Goal: Task Accomplishment & Management: Use online tool/utility

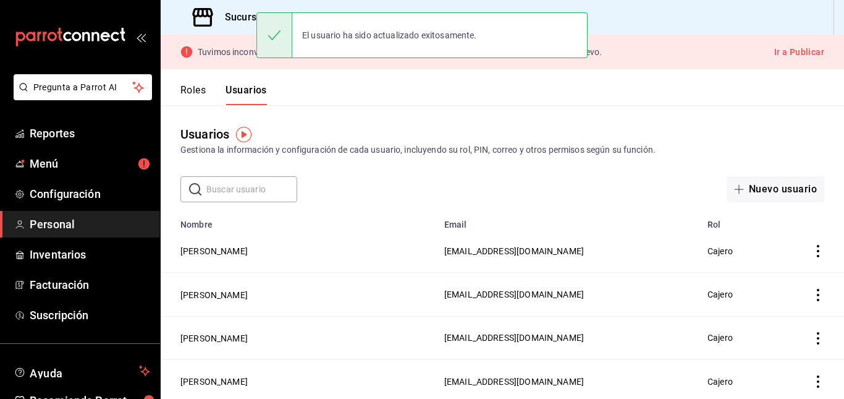
click at [386, 89] on header "Roles Usuarios" at bounding box center [502, 87] width 683 height 36
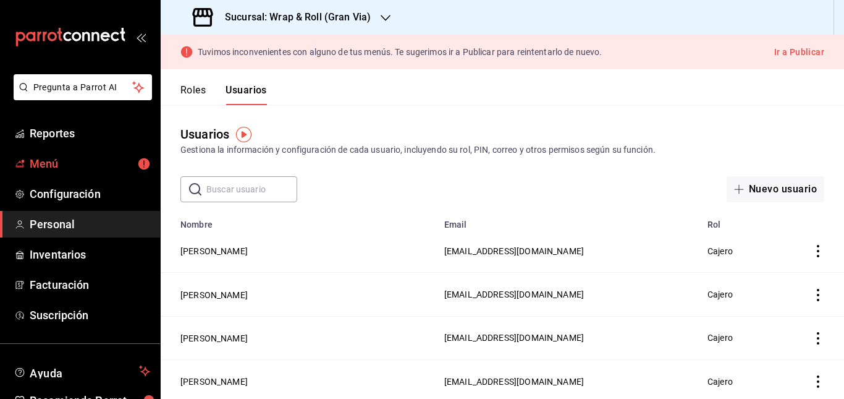
click at [98, 172] on link "Menú" at bounding box center [80, 163] width 160 height 27
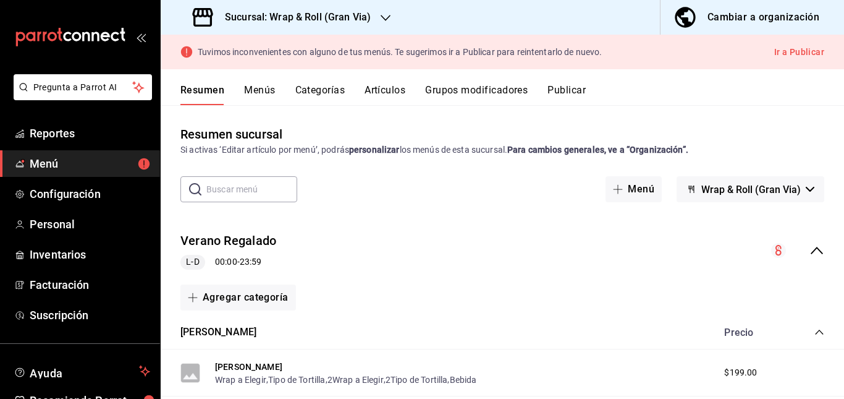
click at [399, 255] on div "Verano [PERSON_NAME] 00:00 - 23:59" at bounding box center [502, 250] width 683 height 57
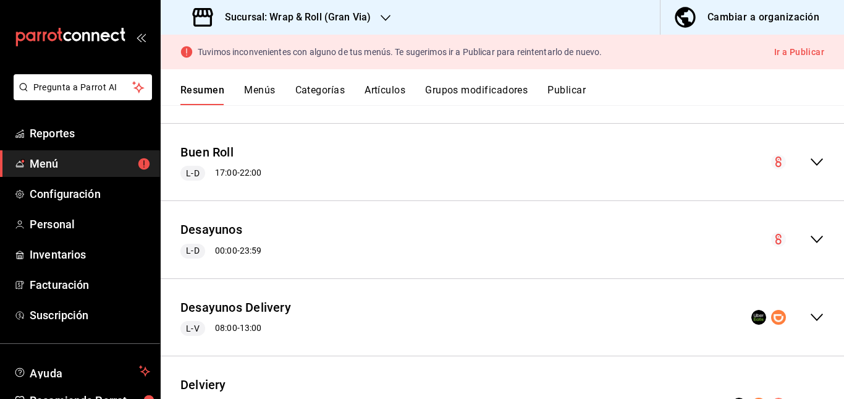
scroll to position [290, 0]
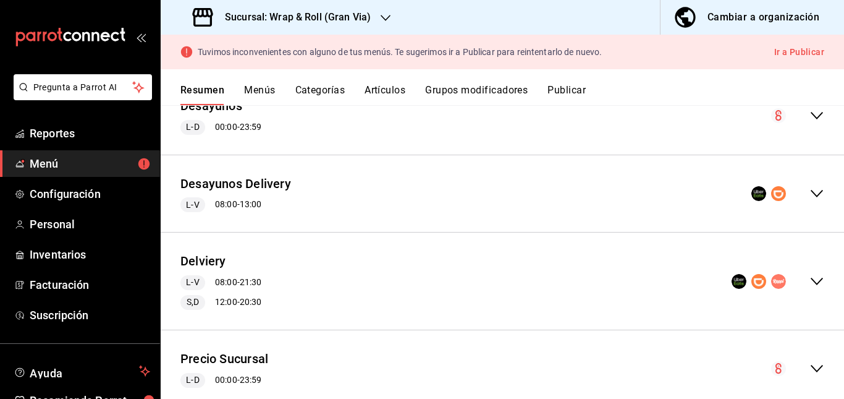
click at [377, 300] on div "Delviery L-V 08:00 - 21:30 S,D 12:00 - 20:30" at bounding box center [502, 280] width 683 height 77
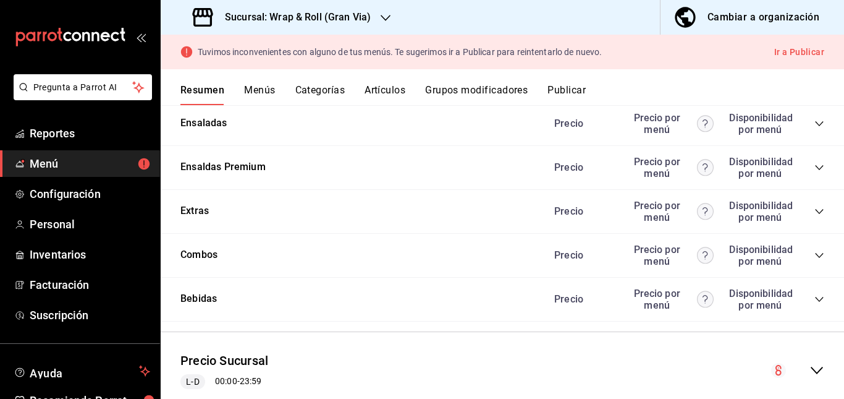
scroll to position [1406, 0]
click at [814, 122] on icon "collapse-category-row" at bounding box center [819, 122] width 10 height 10
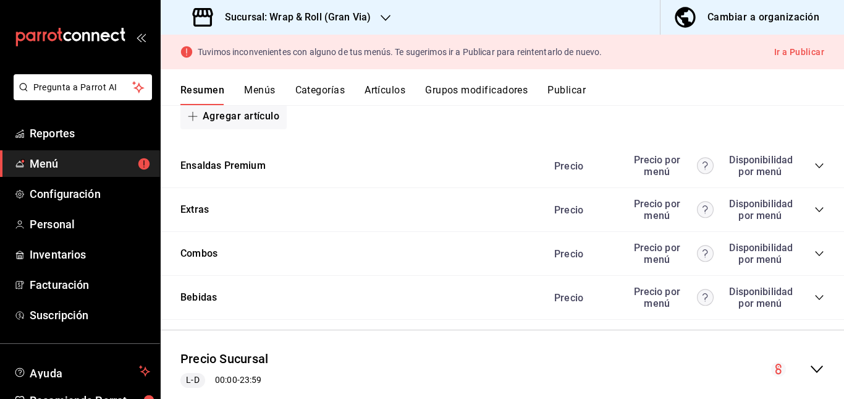
scroll to position [1875, 0]
click at [814, 166] on icon "collapse-category-row" at bounding box center [819, 166] width 10 height 10
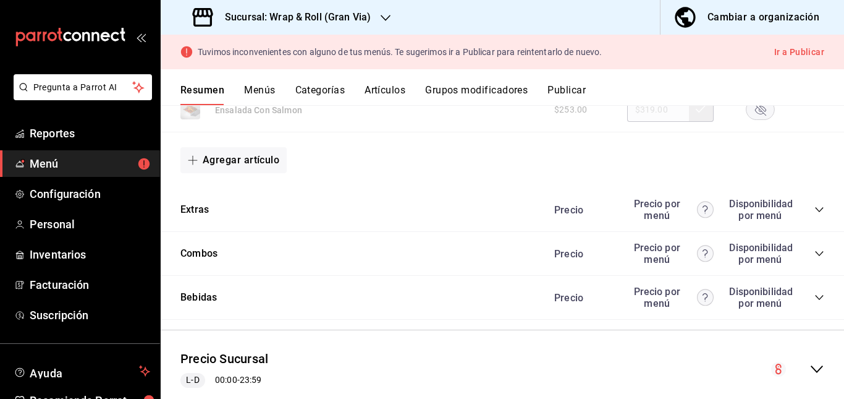
scroll to position [1935, 0]
drag, startPoint x: 740, startPoint y: 182, endPoint x: 732, endPoint y: 203, distance: 23.1
click at [732, 87] on div "[PERSON_NAME] [PERSON_NAME] $253.00 $319.00" at bounding box center [502, 64] width 683 height 45
click at [746, 75] on rect "button" at bounding box center [760, 64] width 28 height 20
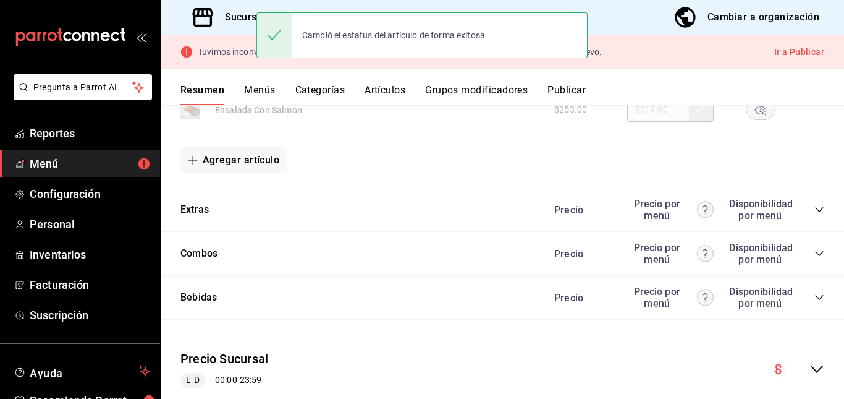
click at [750, 120] on rect "button" at bounding box center [760, 109] width 28 height 20
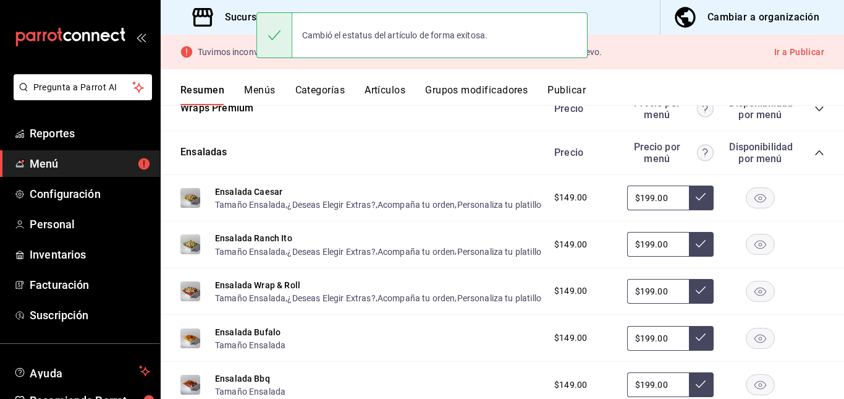
scroll to position [1267, 0]
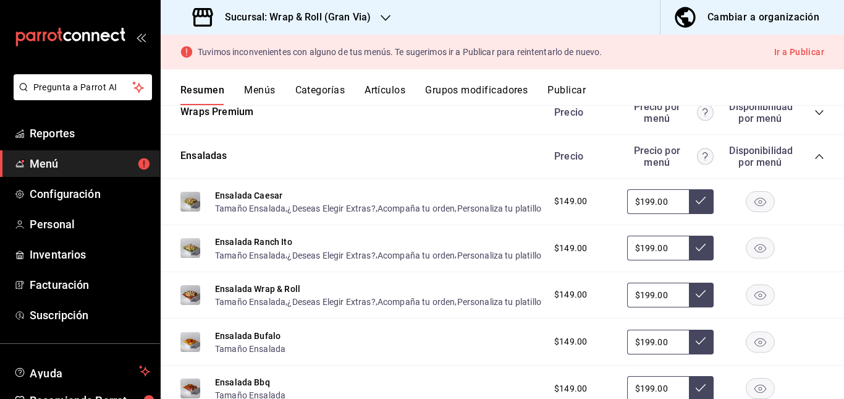
click at [814, 161] on icon "collapse-category-row" at bounding box center [819, 156] width 10 height 10
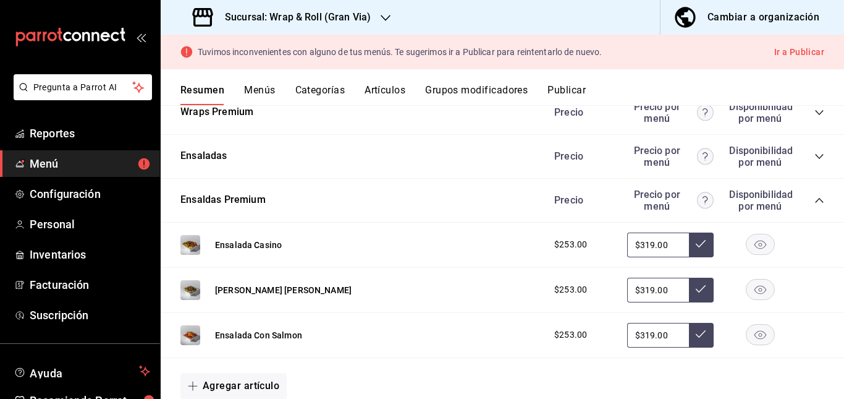
click at [814, 117] on icon "collapse-category-row" at bounding box center [819, 113] width 10 height 10
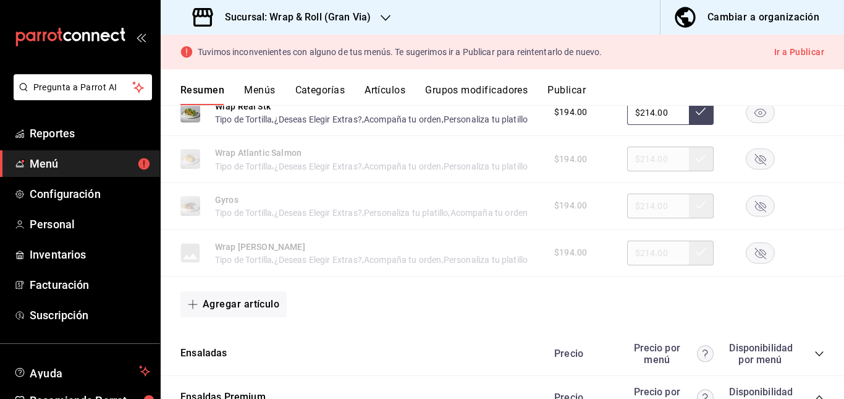
scroll to position [1317, 0]
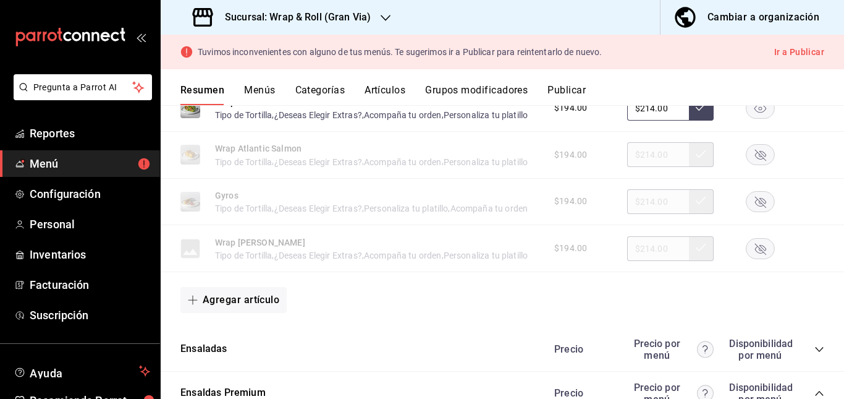
click at [755, 161] on icon "button" at bounding box center [760, 155] width 11 height 11
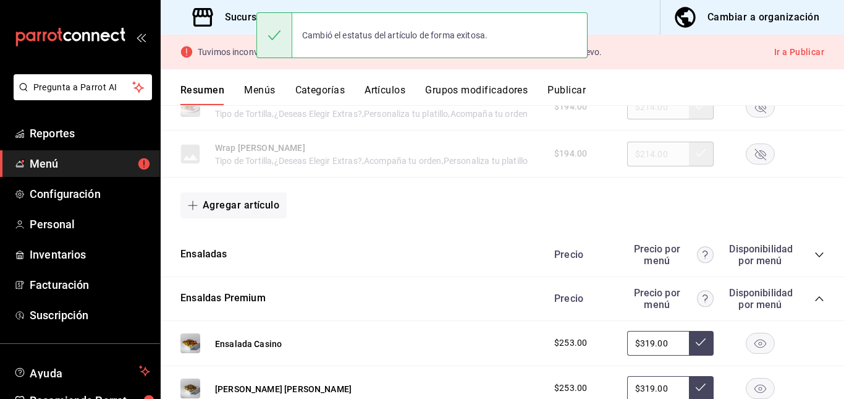
scroll to position [1414, 0]
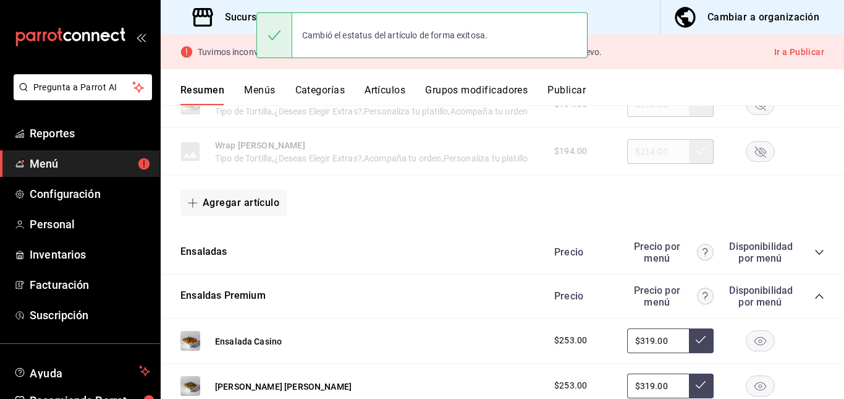
click at [746, 114] on rect "button" at bounding box center [760, 104] width 28 height 20
click at [746, 161] on rect "button" at bounding box center [760, 151] width 28 height 20
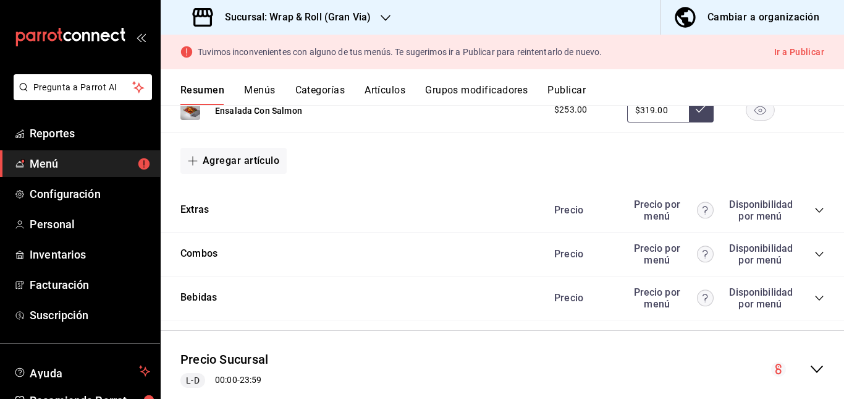
scroll to position [1893, 0]
click at [814, 208] on icon "collapse-category-row" at bounding box center [819, 210] width 10 height 10
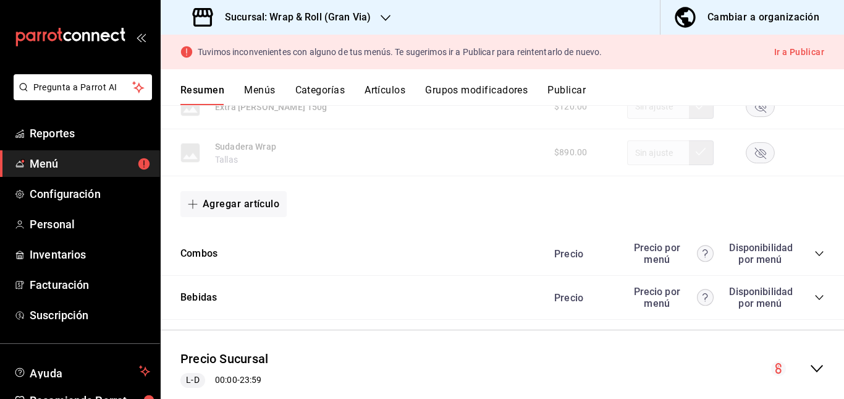
scroll to position [2765, 0]
click at [804, 276] on div "Combos Precio Precio por menú Disponibilidad por menú" at bounding box center [502, 254] width 683 height 44
click at [814, 258] on icon "collapse-category-row" at bounding box center [819, 253] width 10 height 10
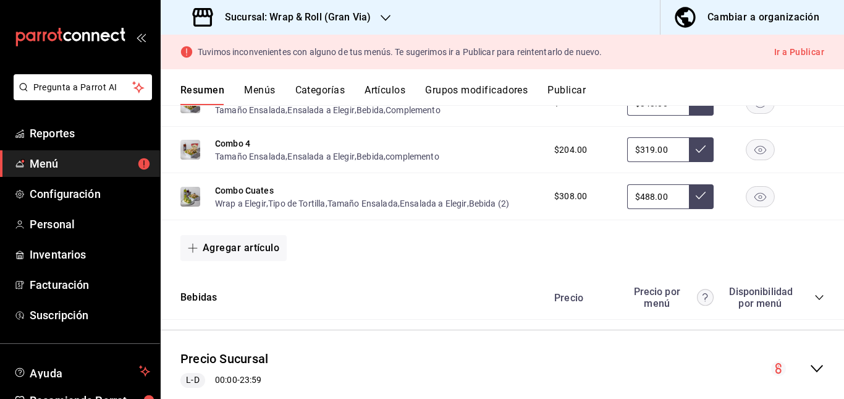
scroll to position [3097, 0]
click at [814, 297] on icon "collapse-category-row" at bounding box center [819, 297] width 10 height 10
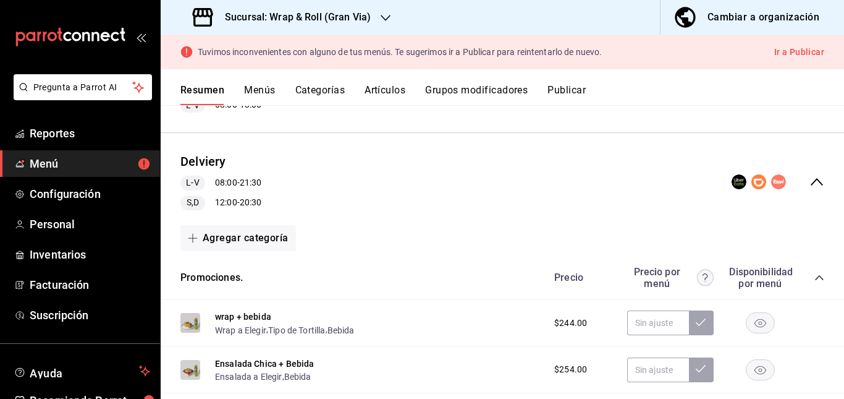
scroll to position [363, 0]
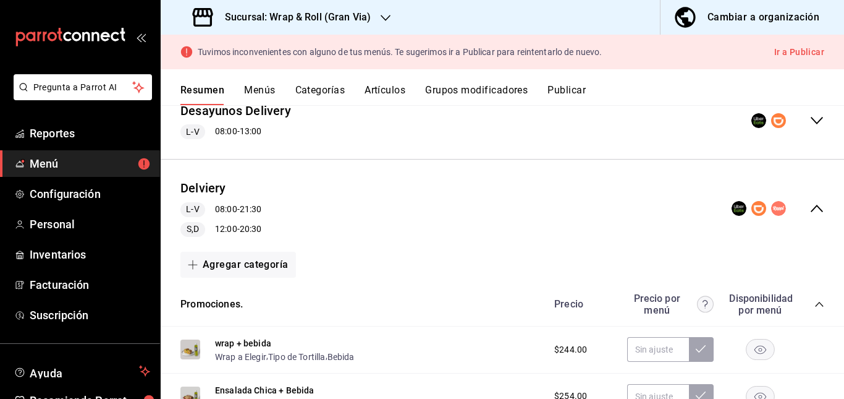
click at [384, 90] on button "Artículos" at bounding box center [385, 94] width 41 height 21
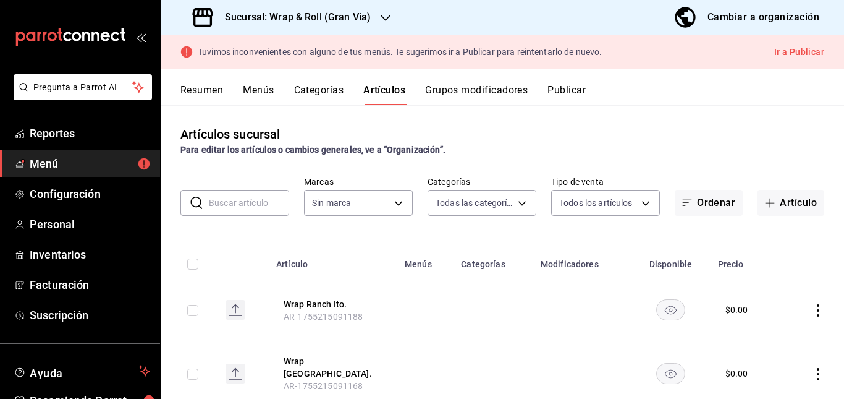
type input "781a389b-cc98-4a88-952c-717bf7d10335,4e032624-1709-4541-9167-c9eae0ea9c79,8f61f…"
type input "3aa7178a-5c36-4a10-914b-422f32928323"
click at [227, 214] on input "text" at bounding box center [249, 202] width 80 height 25
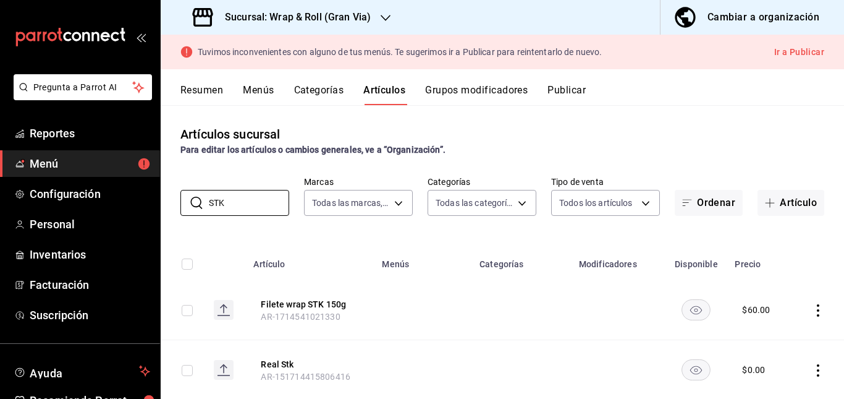
click at [426, 284] on td at bounding box center [423, 310] width 98 height 60
click at [276, 209] on input "STK" at bounding box center [249, 202] width 80 height 25
type input "S"
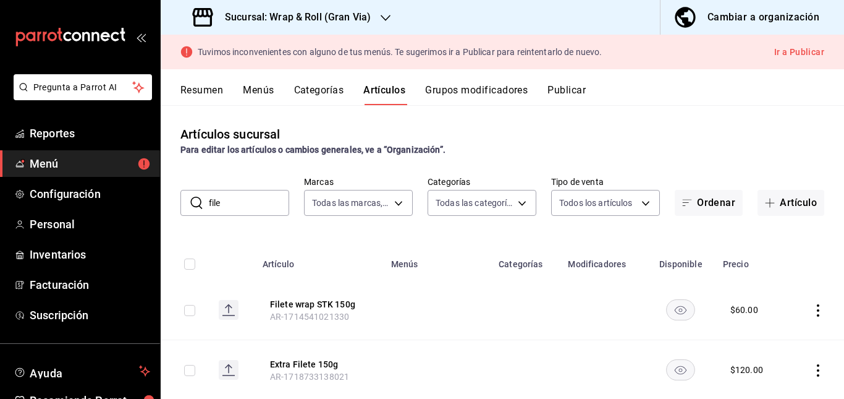
click at [428, 298] on td at bounding box center [438, 310] width 108 height 60
click at [247, 196] on input "file" at bounding box center [249, 202] width 80 height 25
type input "f"
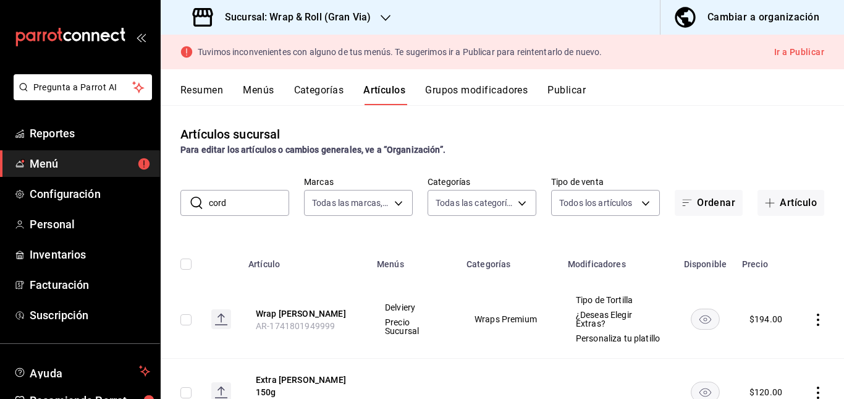
click at [463, 298] on td "Wraps Premium" at bounding box center [509, 319] width 101 height 78
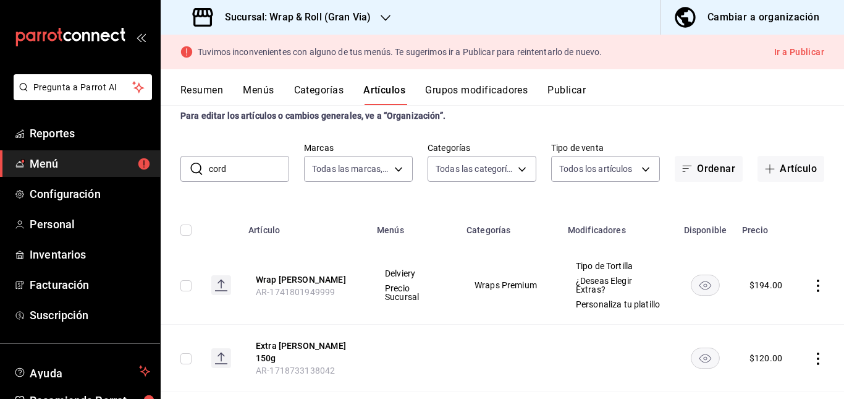
click at [261, 171] on input "cord" at bounding box center [249, 168] width 80 height 25
type input "c"
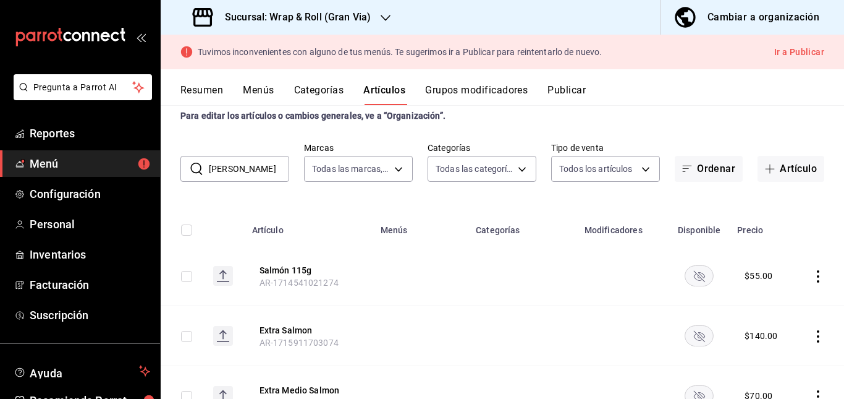
click at [385, 263] on td at bounding box center [421, 276] width 96 height 60
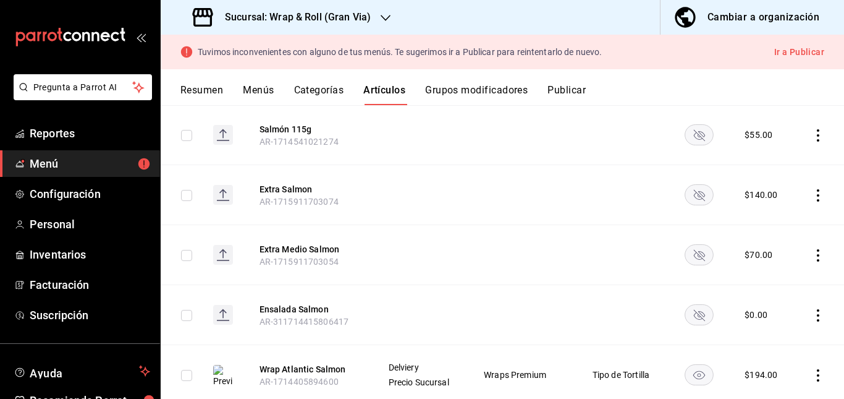
scroll to position [133, 0]
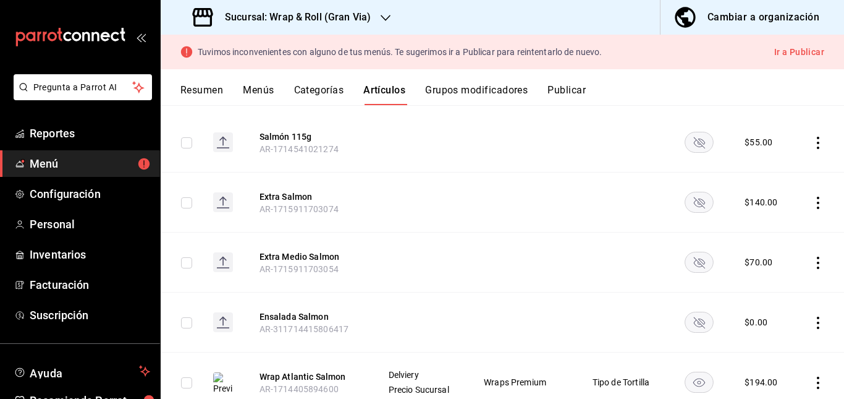
click at [686, 140] on rect "availability-product" at bounding box center [699, 142] width 28 height 20
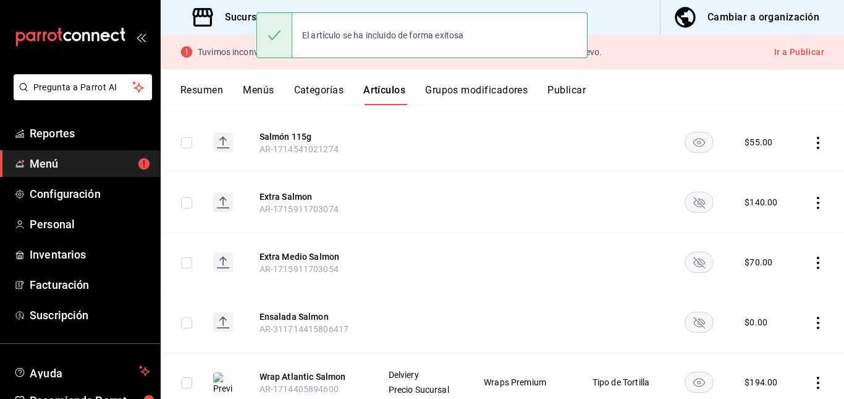
click at [694, 323] on icon "availability-product" at bounding box center [699, 322] width 11 height 11
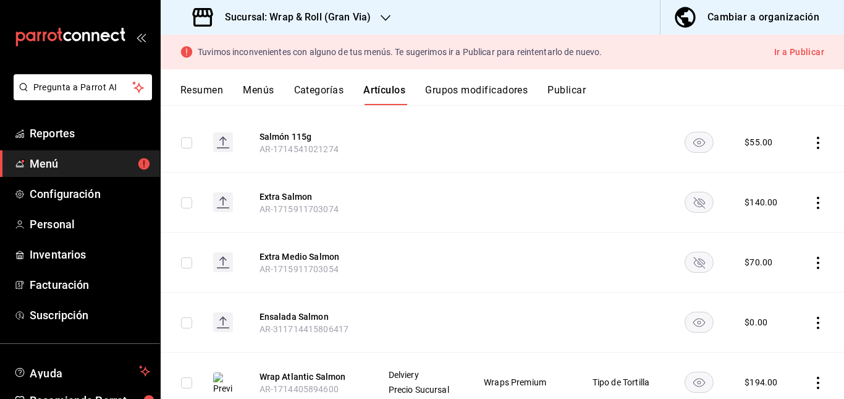
click at [685, 201] on rect "availability-product" at bounding box center [699, 202] width 28 height 20
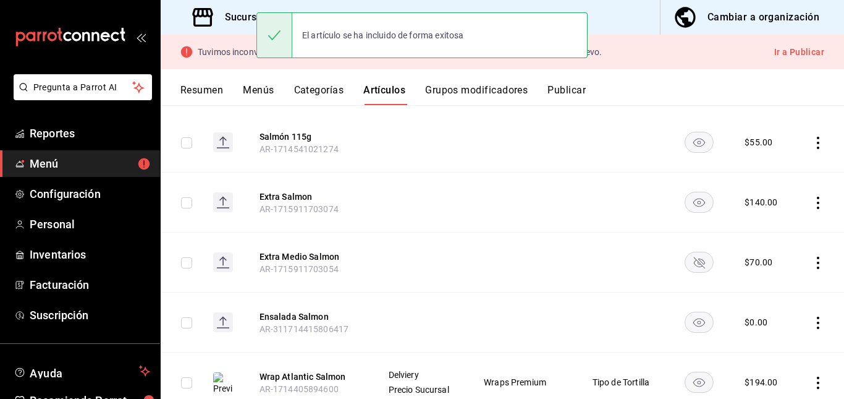
click at [692, 258] on rect "availability-product" at bounding box center [699, 261] width 28 height 20
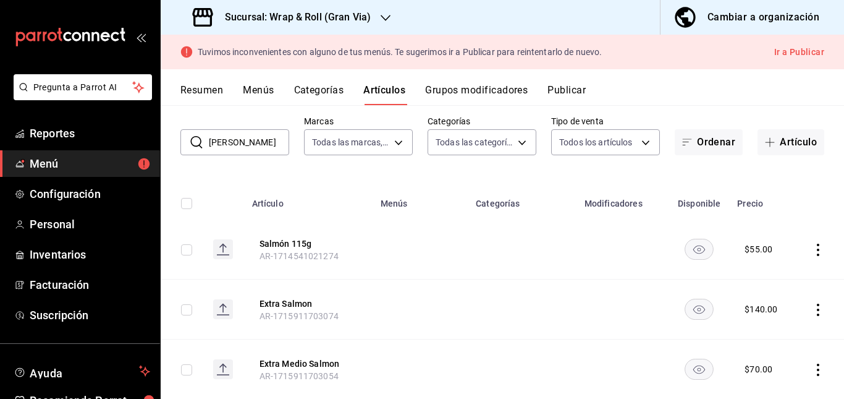
scroll to position [0, 0]
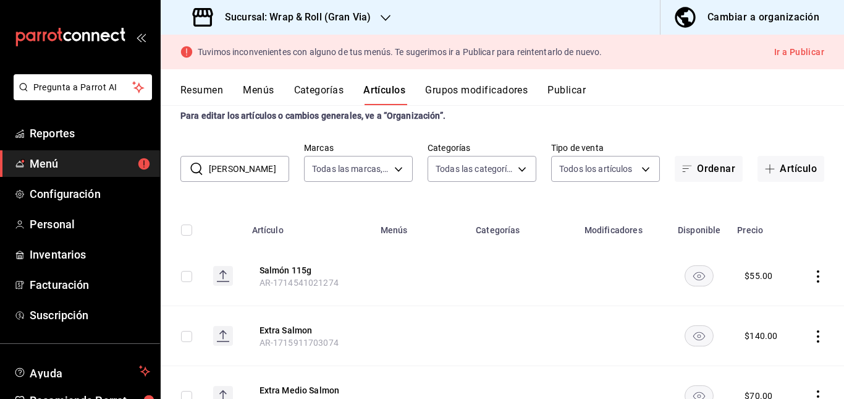
click at [250, 175] on input "[PERSON_NAME]" at bounding box center [249, 168] width 80 height 25
type input "s"
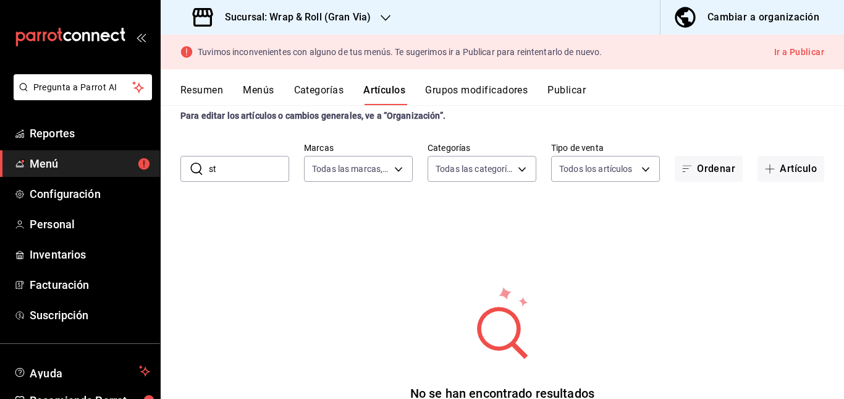
type input "s"
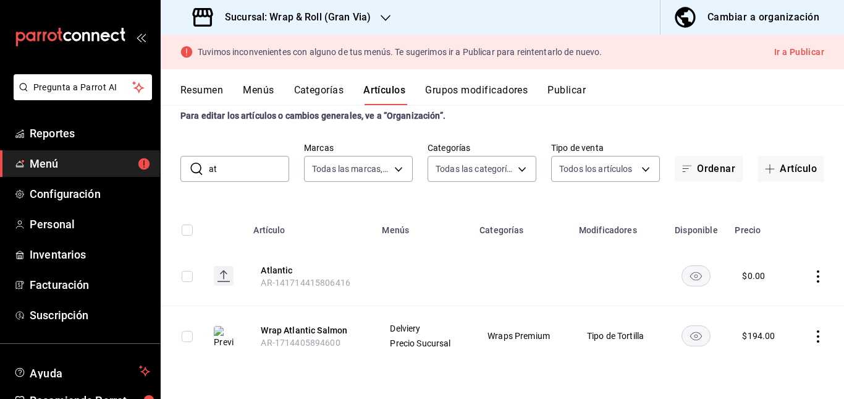
type input "a"
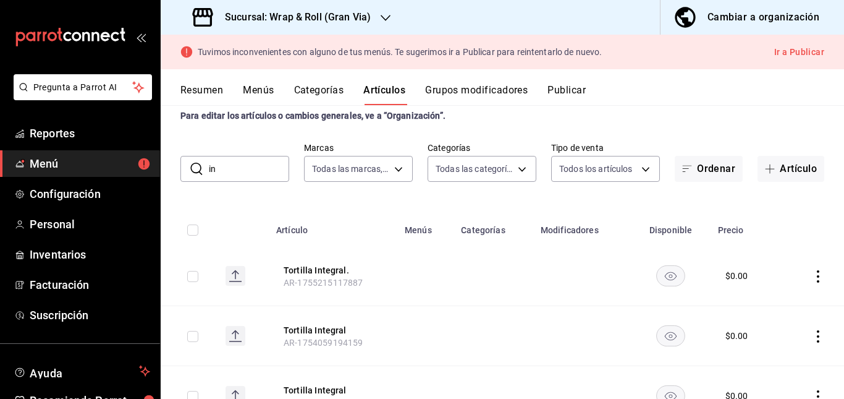
type input "i"
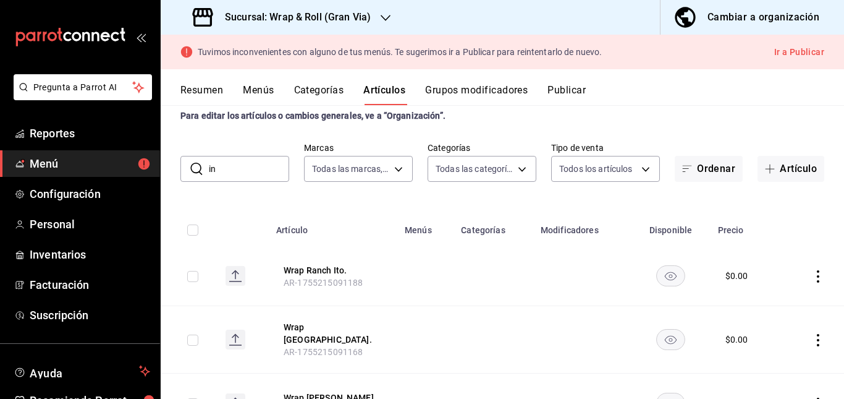
type input "i"
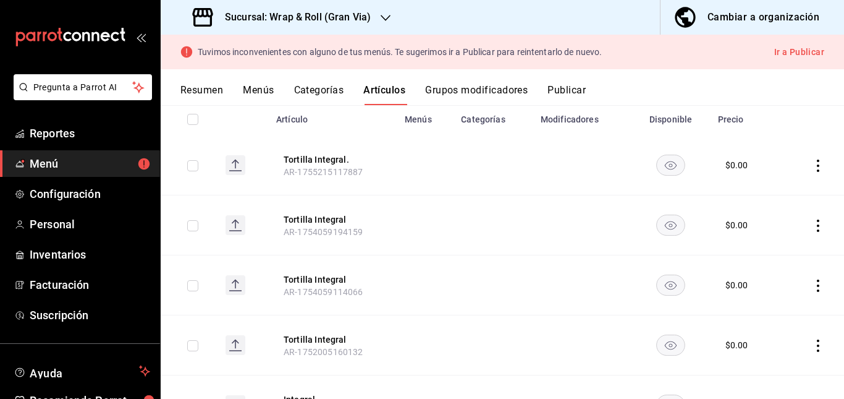
scroll to position [116, 0]
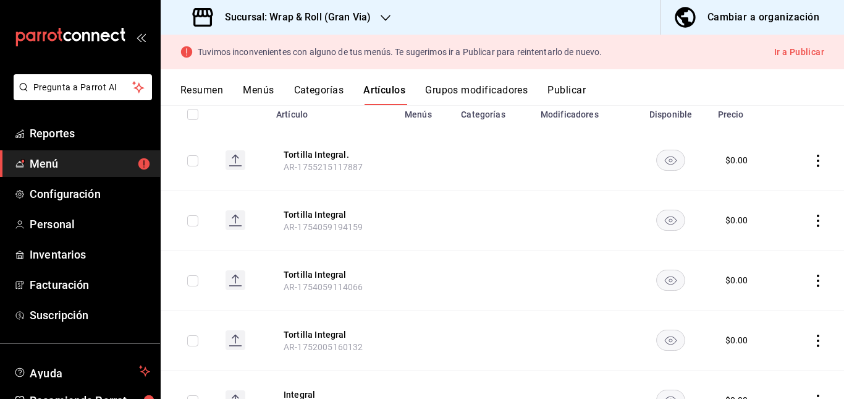
type input "integral"
click at [662, 165] on rect "availability-product" at bounding box center [671, 160] width 28 height 20
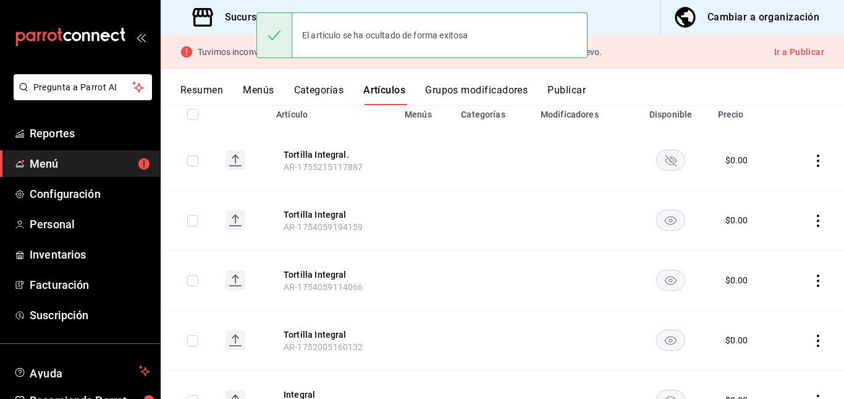
click at [657, 222] on rect "availability-product" at bounding box center [671, 219] width 28 height 20
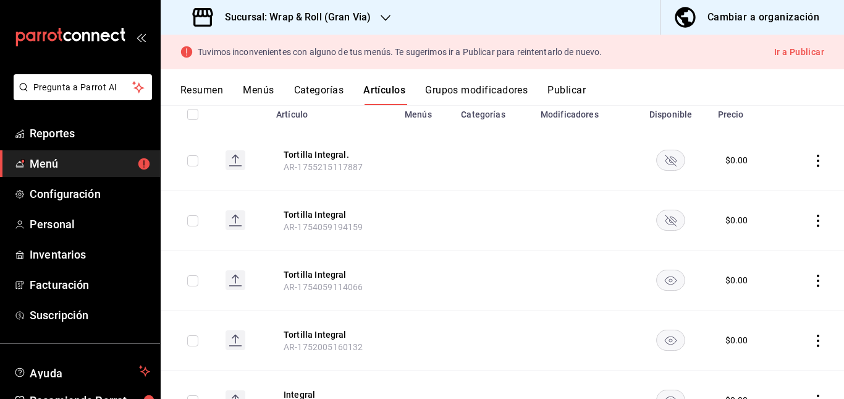
click at [665, 284] on icon "availability-product" at bounding box center [671, 280] width 12 height 9
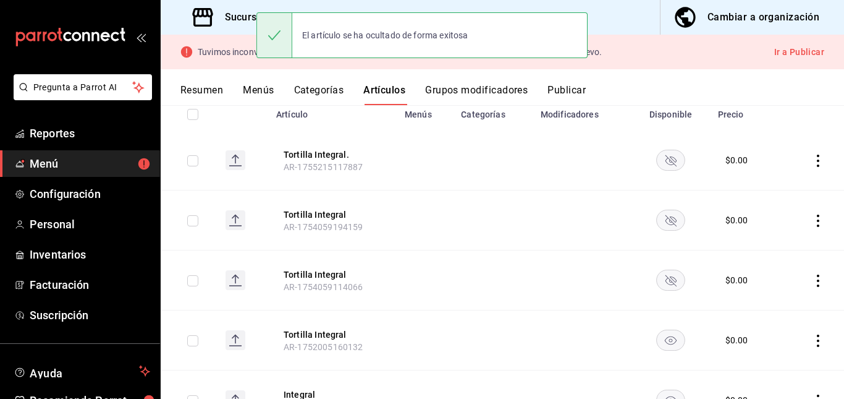
click at [657, 339] on rect "availability-product" at bounding box center [671, 339] width 28 height 20
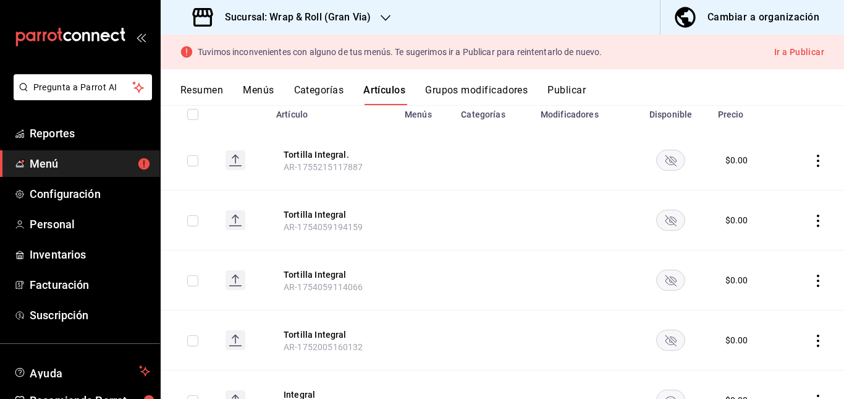
click at [656, 389] on icon "availability-product" at bounding box center [670, 399] width 29 height 21
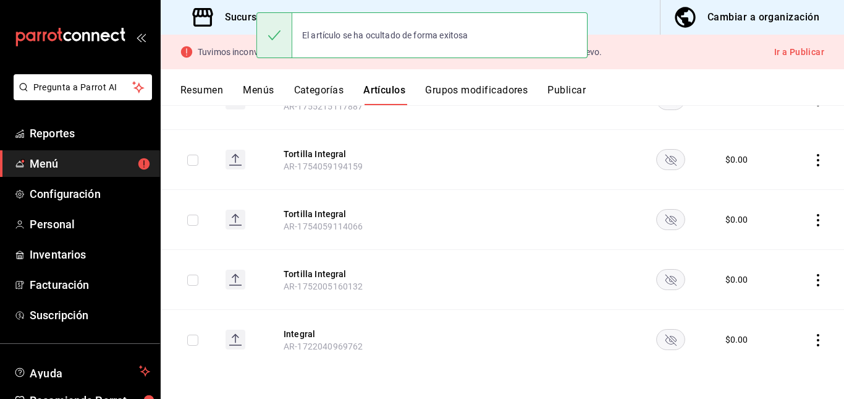
scroll to position [0, 0]
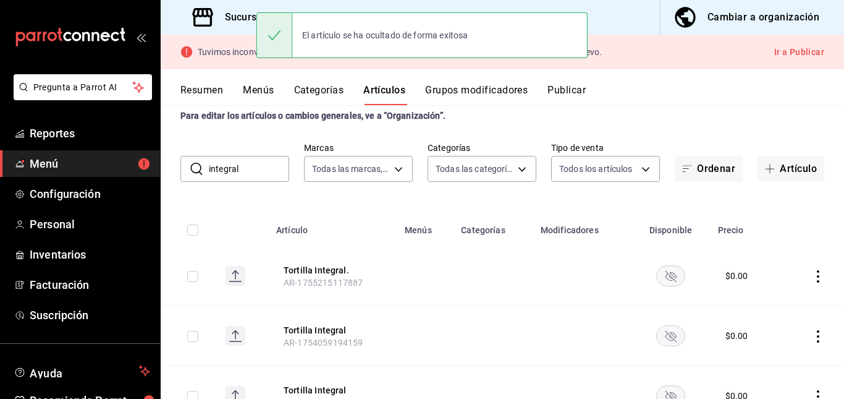
click at [561, 98] on button "Publicar" at bounding box center [566, 94] width 38 height 21
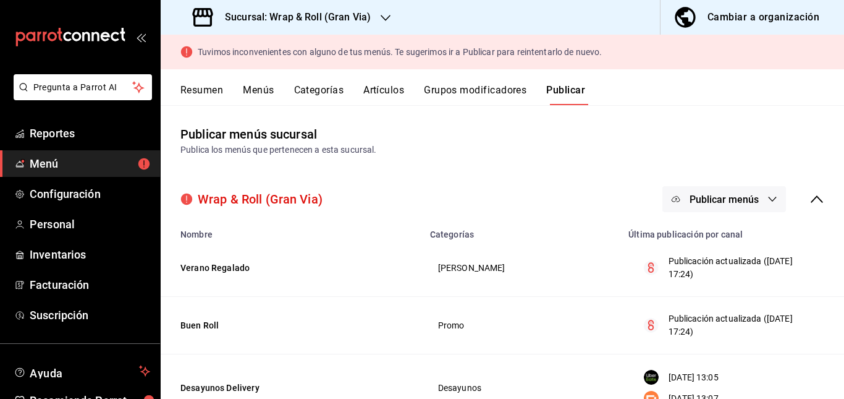
click at [706, 205] on span "Publicar menús" at bounding box center [724, 199] width 69 height 12
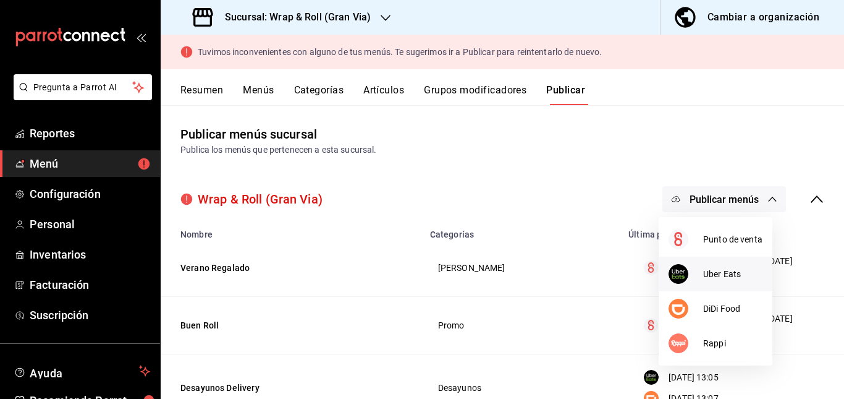
click at [695, 284] on li "Uber Eats" at bounding box center [716, 273] width 114 height 35
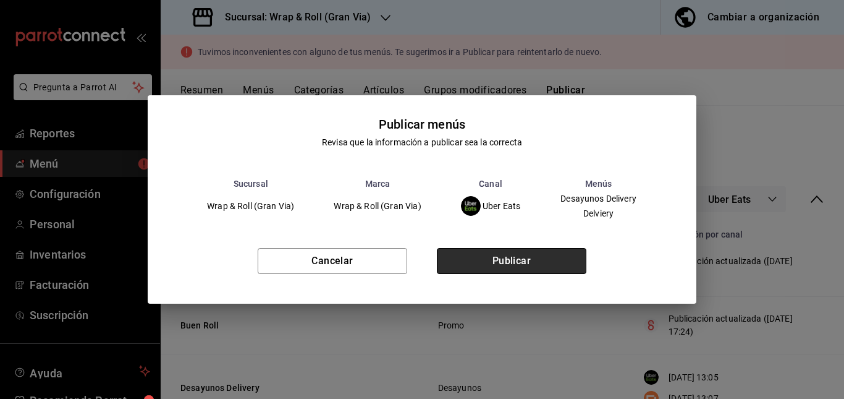
click at [551, 261] on button "Publicar" at bounding box center [512, 261] width 150 height 26
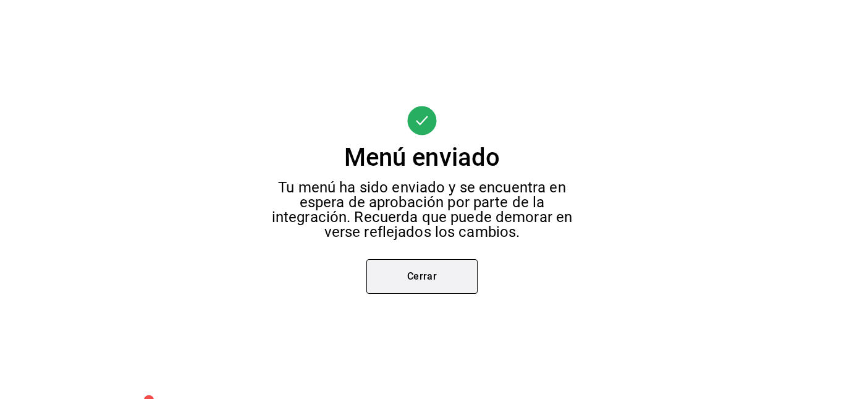
click at [452, 271] on button "Cerrar" at bounding box center [421, 276] width 111 height 35
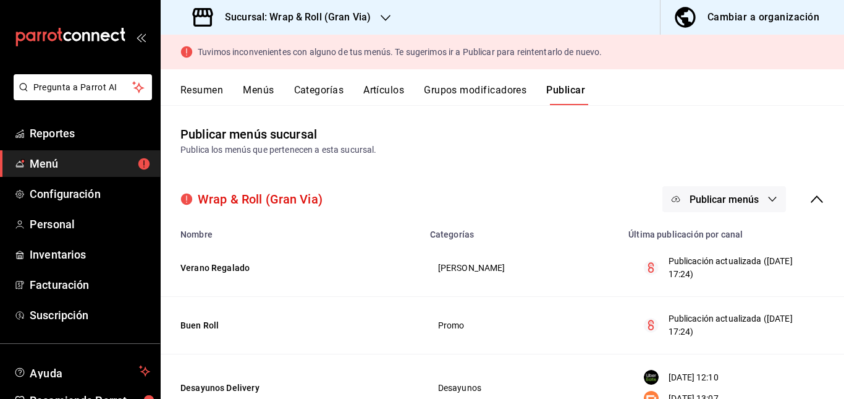
click at [726, 189] on button "Publicar menús" at bounding box center [724, 199] width 124 height 26
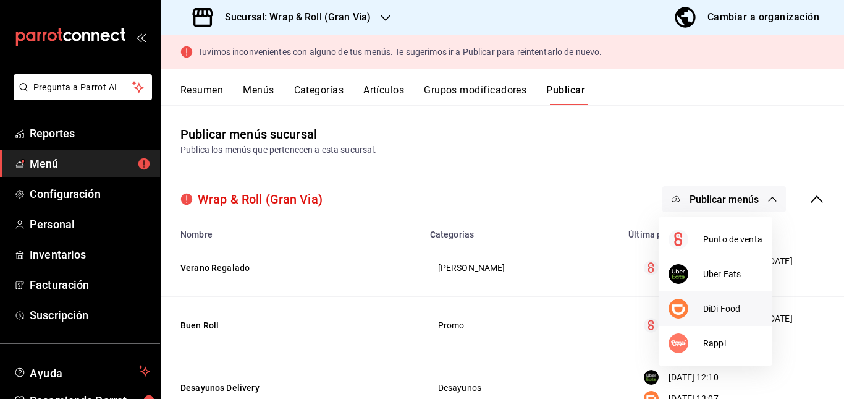
click at [707, 302] on span "DiDi Food" at bounding box center [732, 308] width 59 height 13
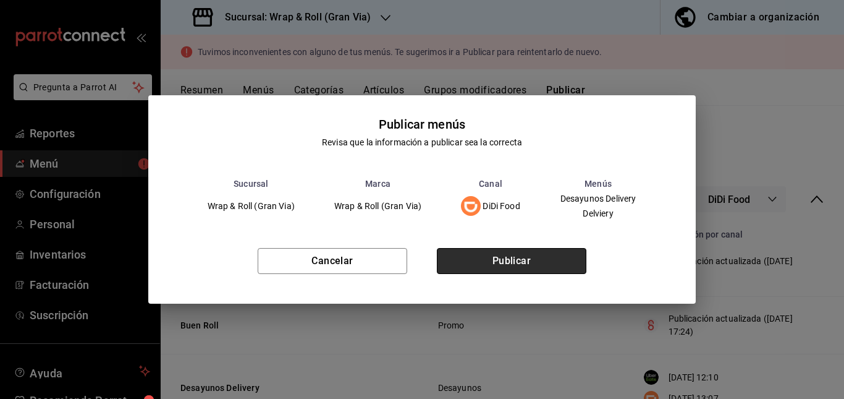
click at [559, 251] on button "Publicar" at bounding box center [512, 261] width 150 height 26
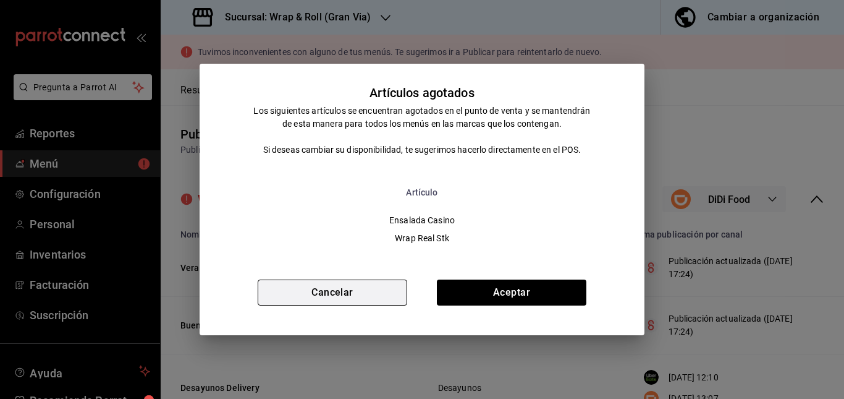
click at [369, 290] on button "Cancelar" at bounding box center [333, 292] width 150 height 26
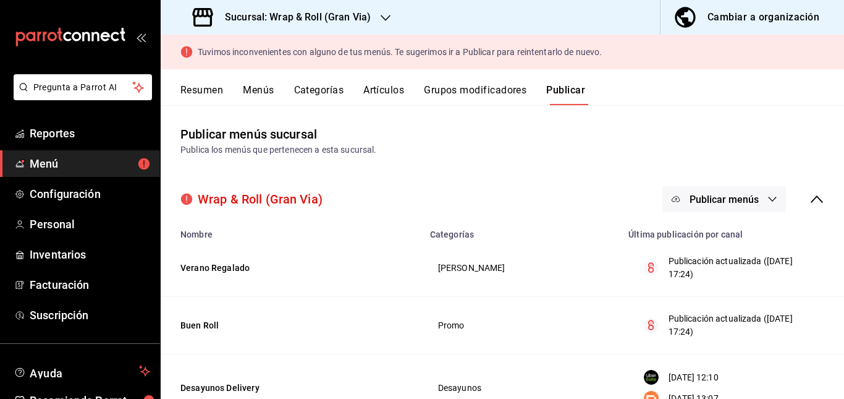
click at [718, 205] on button "Publicar menús" at bounding box center [724, 199] width 124 height 26
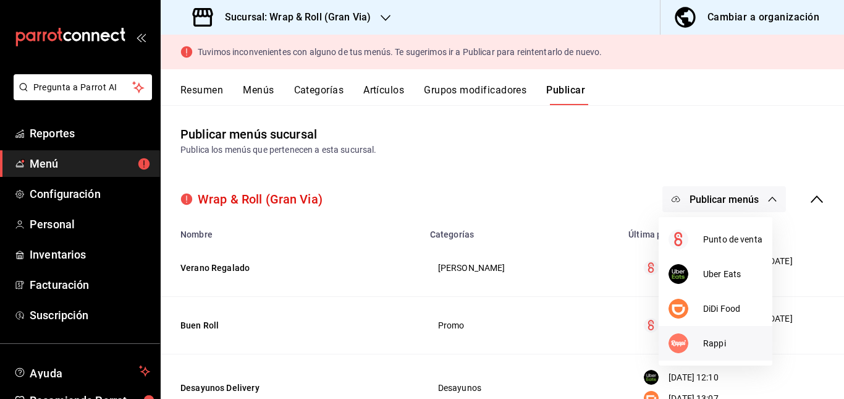
click at [686, 345] on img at bounding box center [679, 343] width 20 height 20
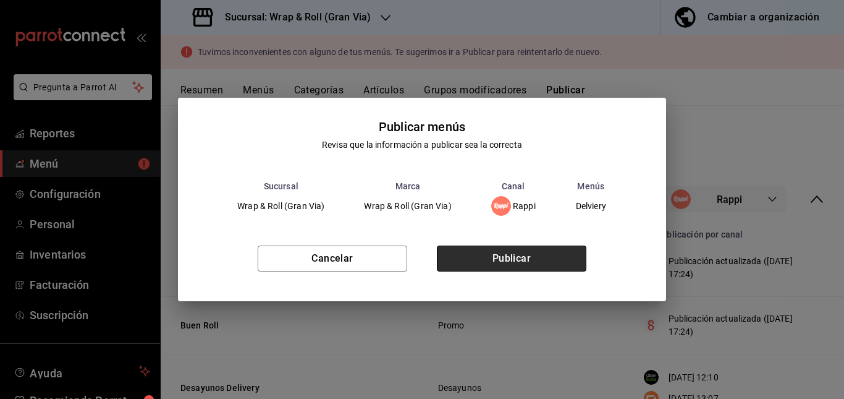
click at [555, 253] on button "Publicar" at bounding box center [512, 258] width 150 height 26
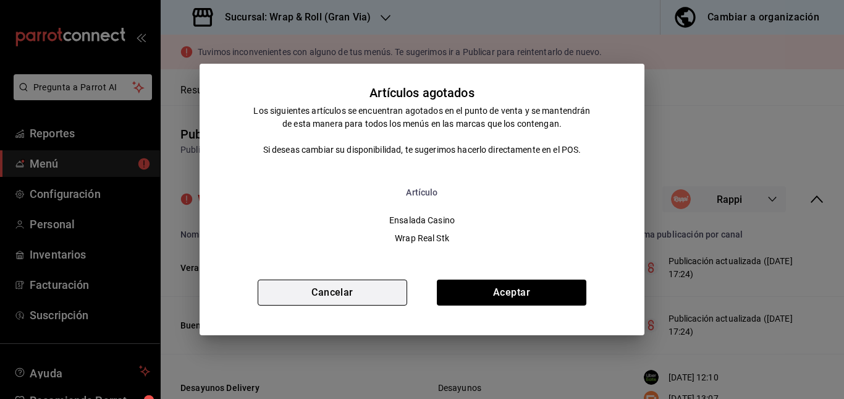
click at [360, 293] on button "Cancelar" at bounding box center [333, 292] width 150 height 26
